Goal: Task Accomplishment & Management: Complete application form

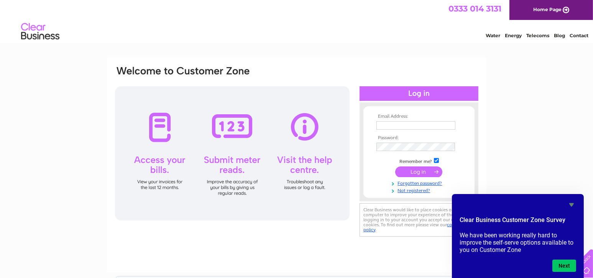
click at [570, 206] on icon "Hide survey" at bounding box center [571, 204] width 9 height 9
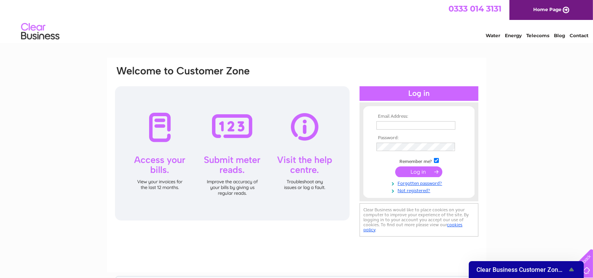
click at [407, 124] on input "text" at bounding box center [416, 125] width 79 height 8
click at [419, 190] on link "Not registered?" at bounding box center [420, 189] width 87 height 7
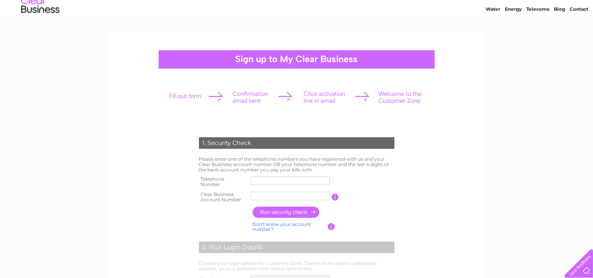
scroll to position [28, 0]
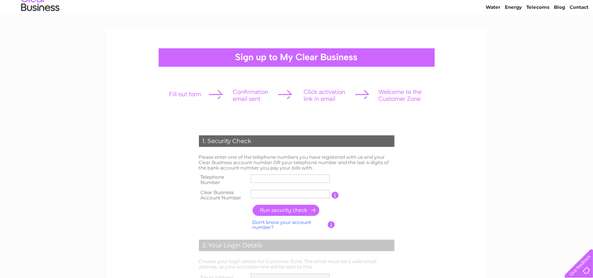
click at [280, 175] on input "text" at bounding box center [290, 179] width 79 height 8
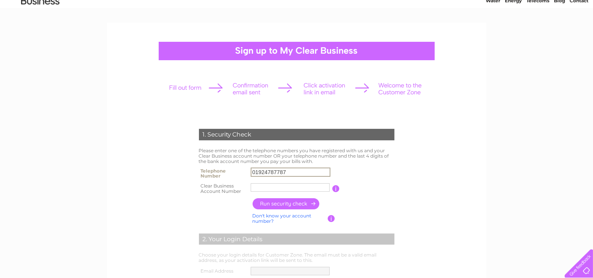
scroll to position [38, 0]
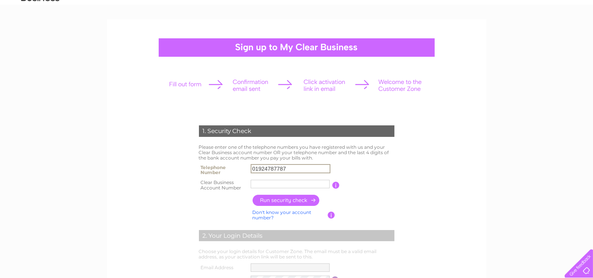
type input "01924787787"
click at [267, 185] on input "text" at bounding box center [290, 184] width 79 height 8
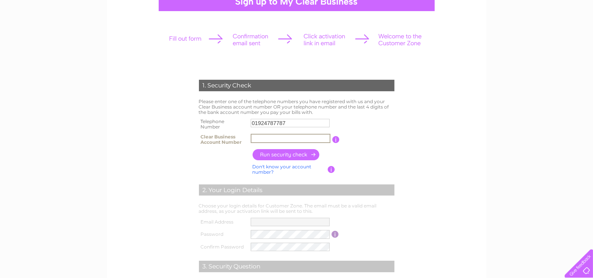
scroll to position [86, 0]
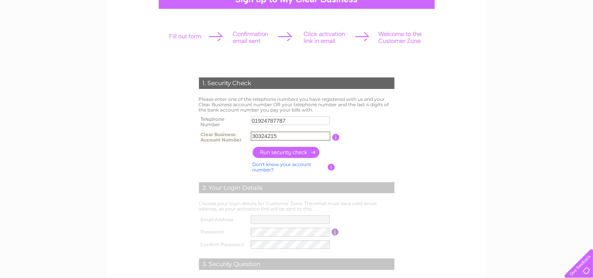
type input "30324215"
click at [296, 152] on input "button" at bounding box center [287, 152] width 68 height 11
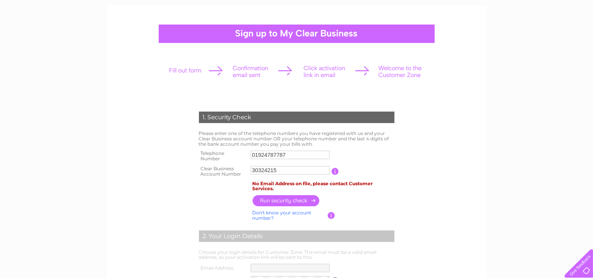
scroll to position [48, 0]
